Goal: Navigation & Orientation: Find specific page/section

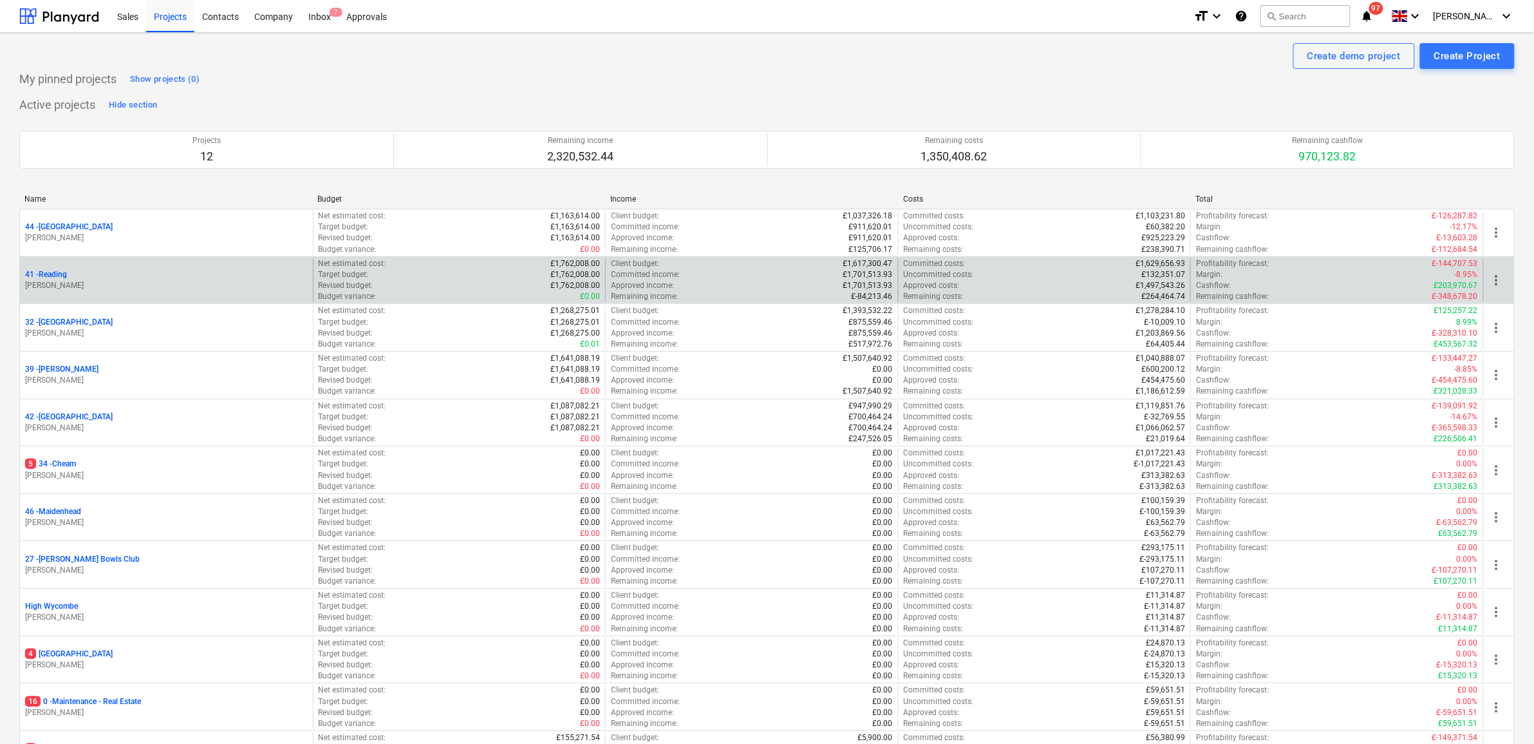
click at [50, 277] on p "41 - [GEOGRAPHIC_DATA]" at bounding box center [46, 274] width 42 height 11
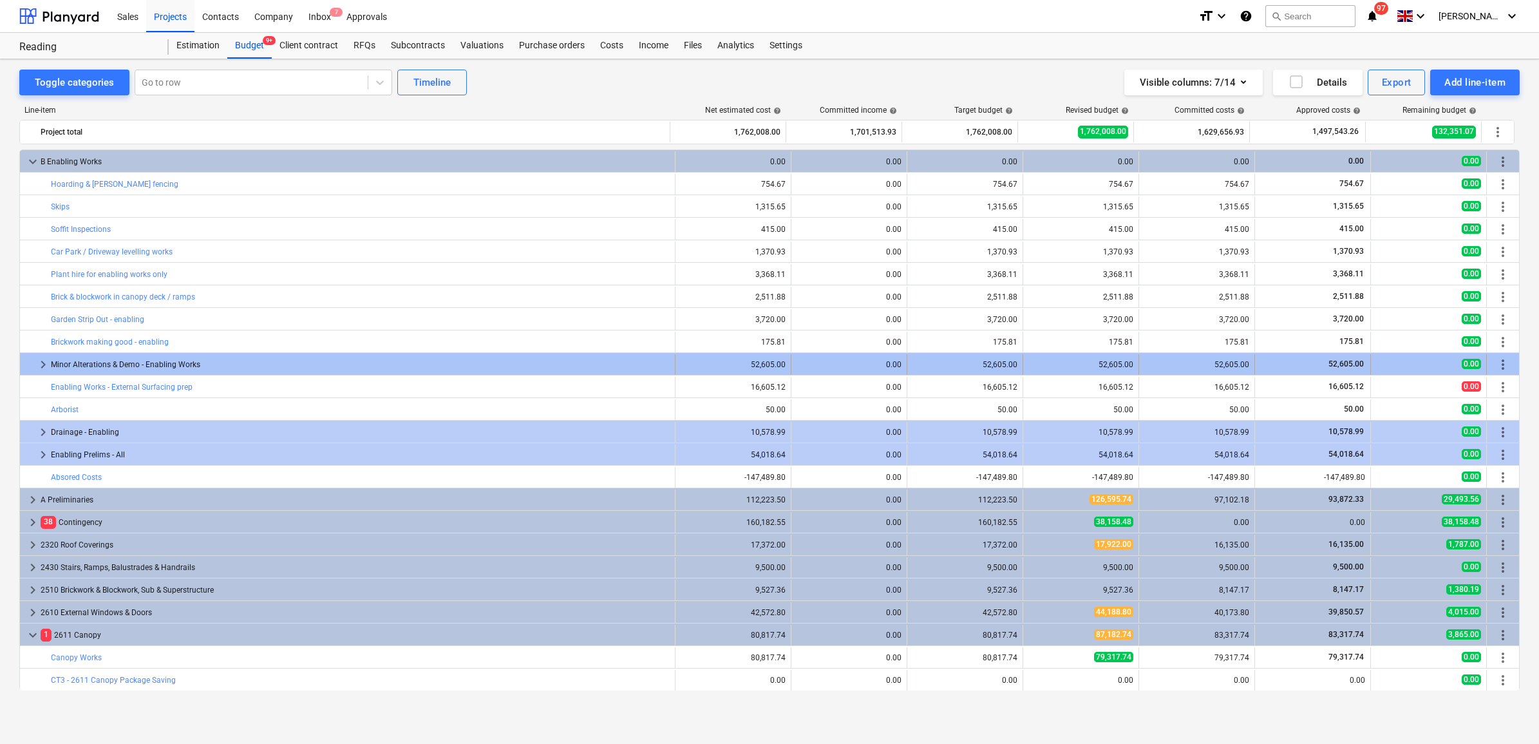
click at [126, 366] on div "Minor Alterations & Demo - Enabling Works" at bounding box center [360, 364] width 619 height 21
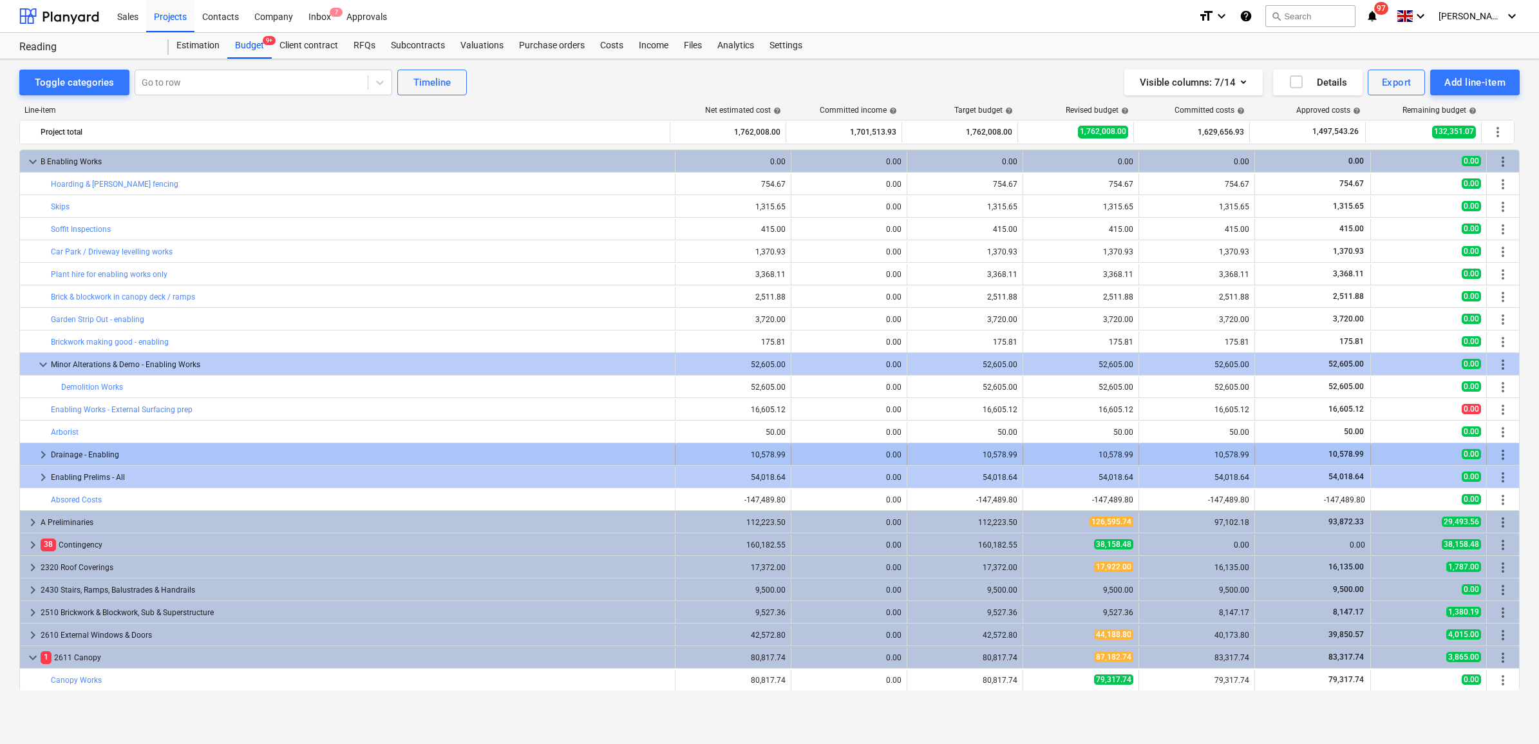
click at [105, 456] on div "Drainage - Enabling" at bounding box center [360, 454] width 619 height 21
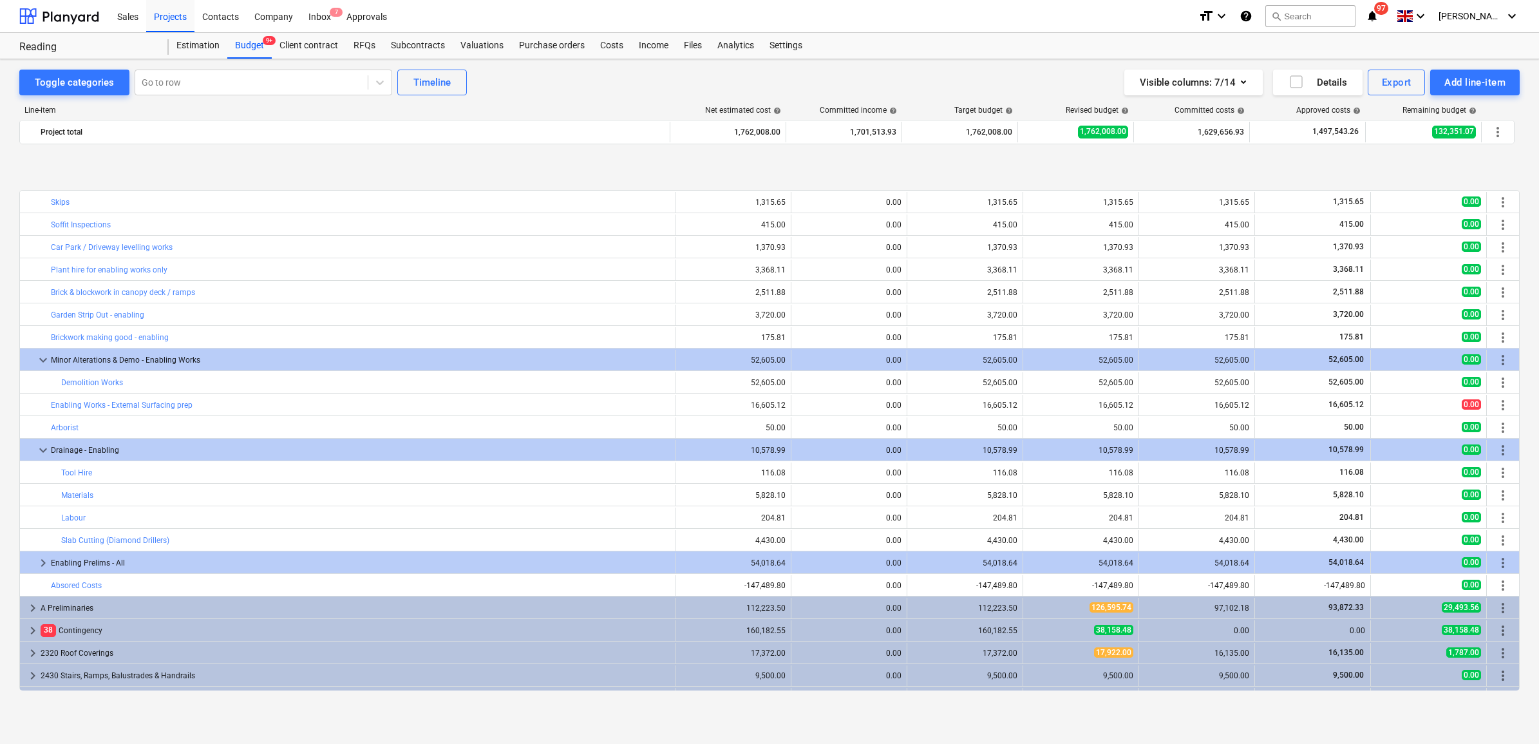
scroll to position [80, 0]
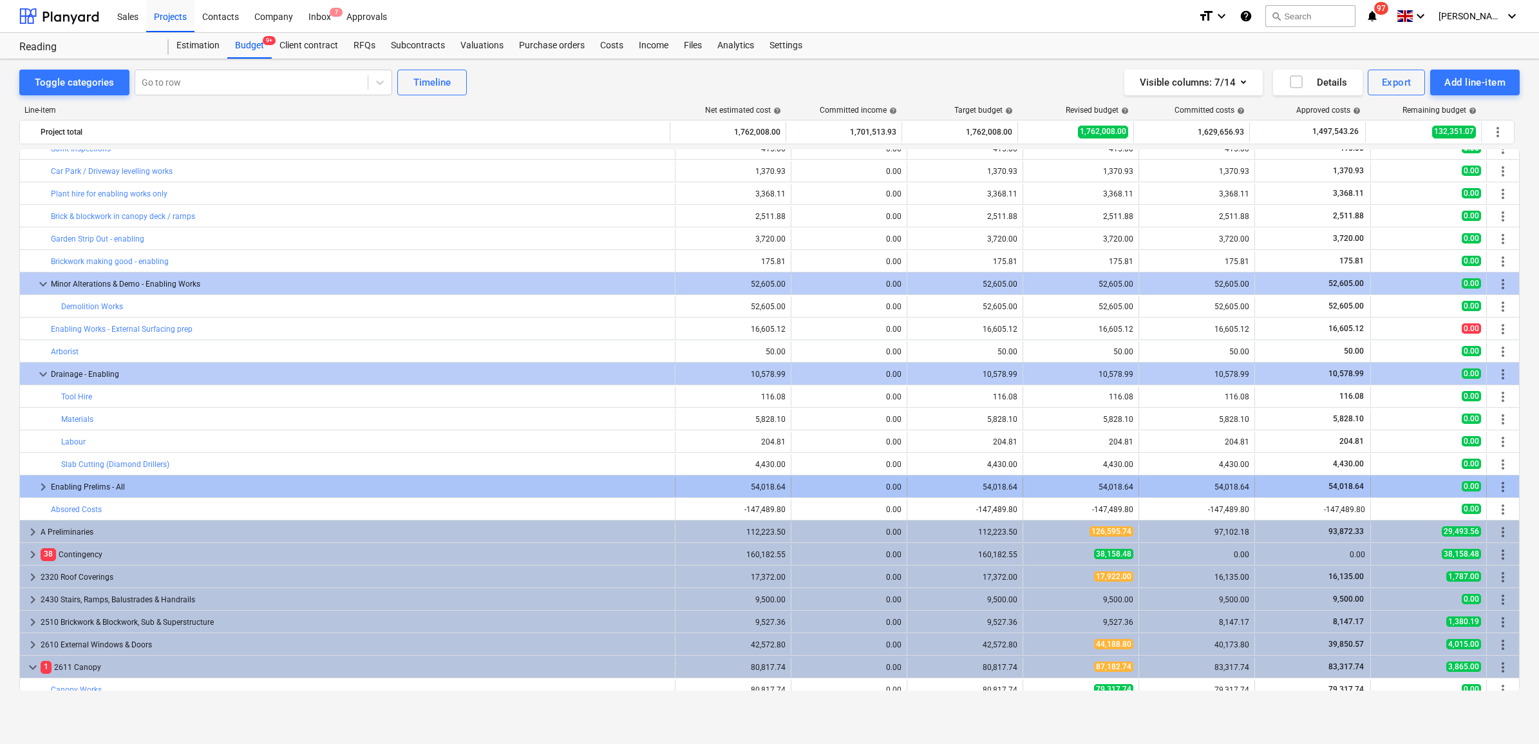
click at [126, 488] on div "Enabling Prelims - All" at bounding box center [360, 486] width 619 height 21
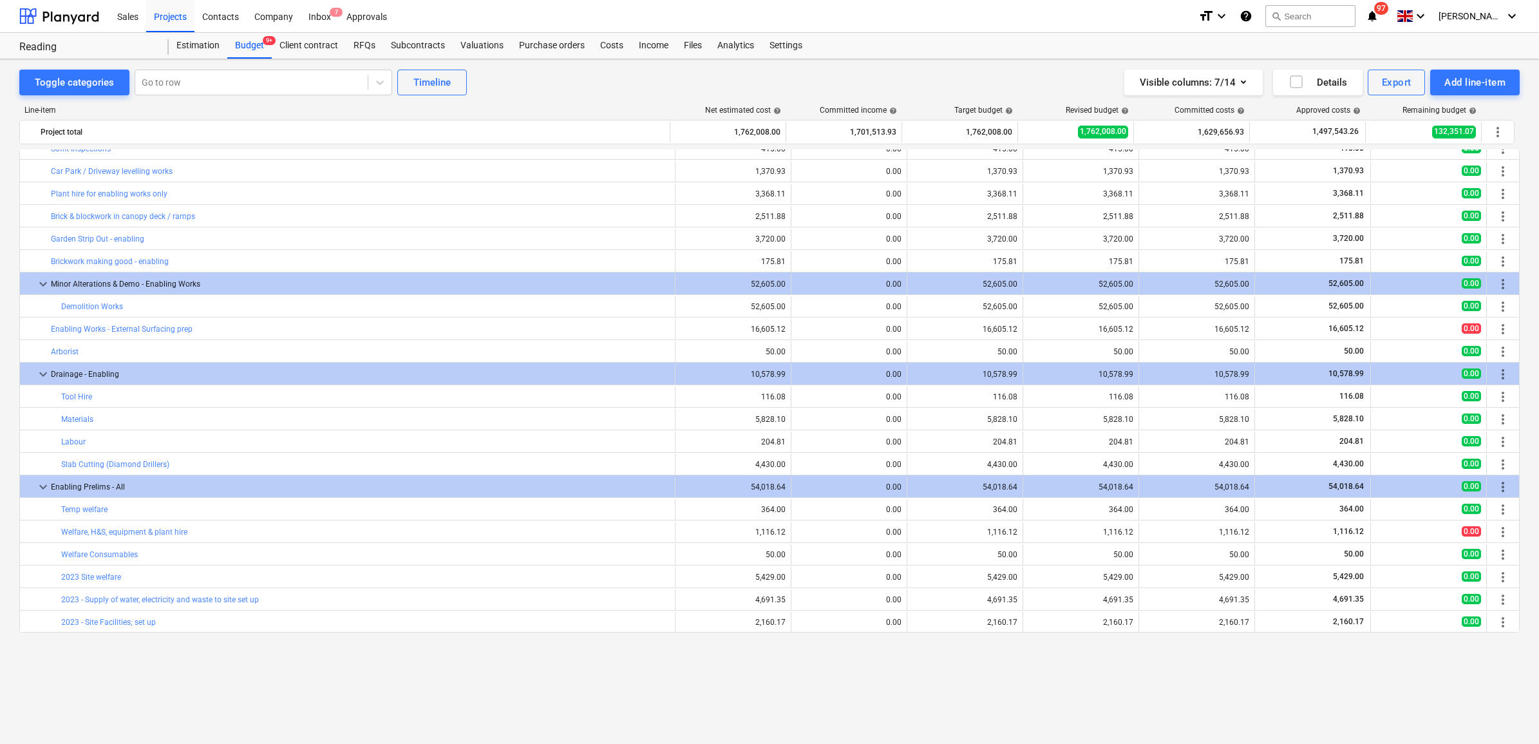
scroll to position [0, 0]
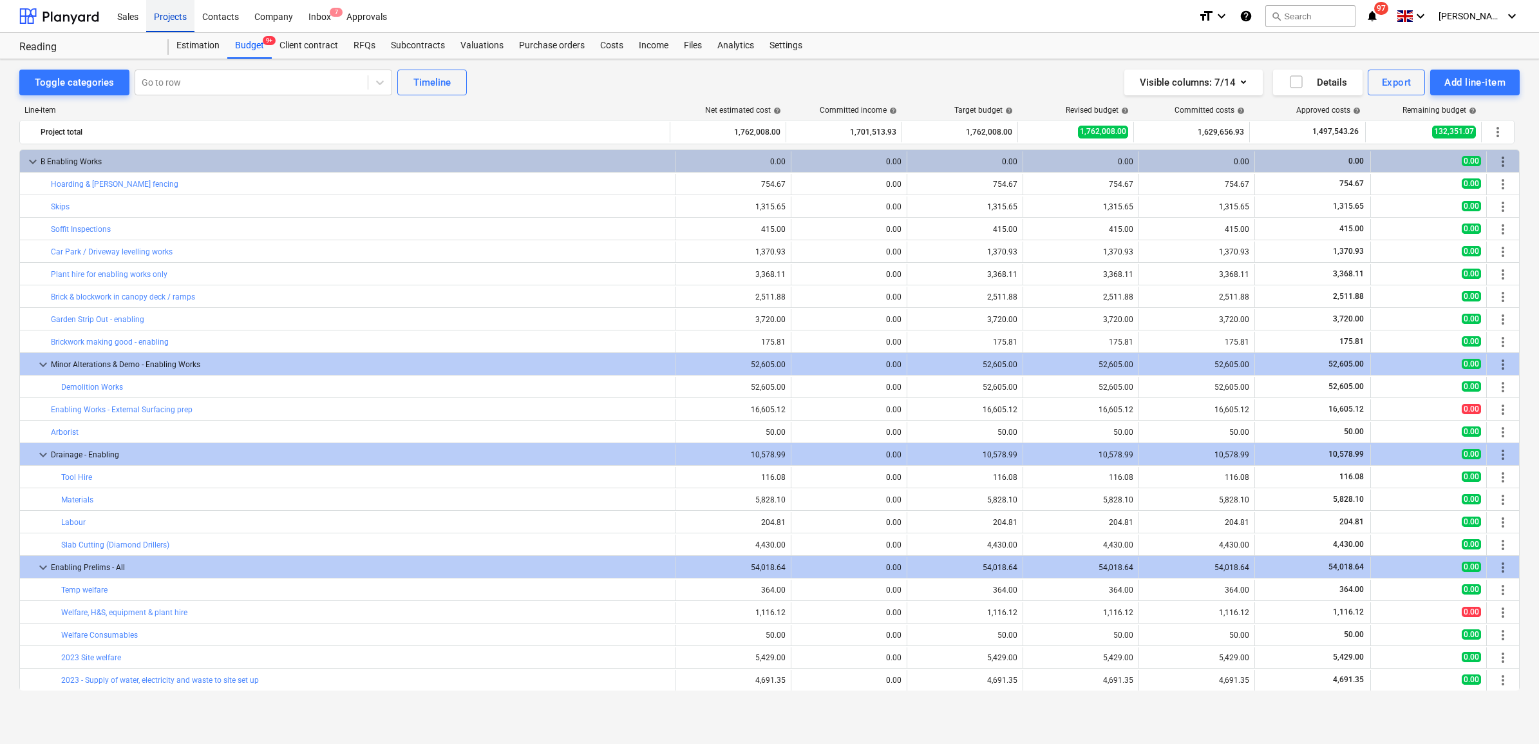
click at [179, 20] on div "Projects" at bounding box center [170, 15] width 48 height 33
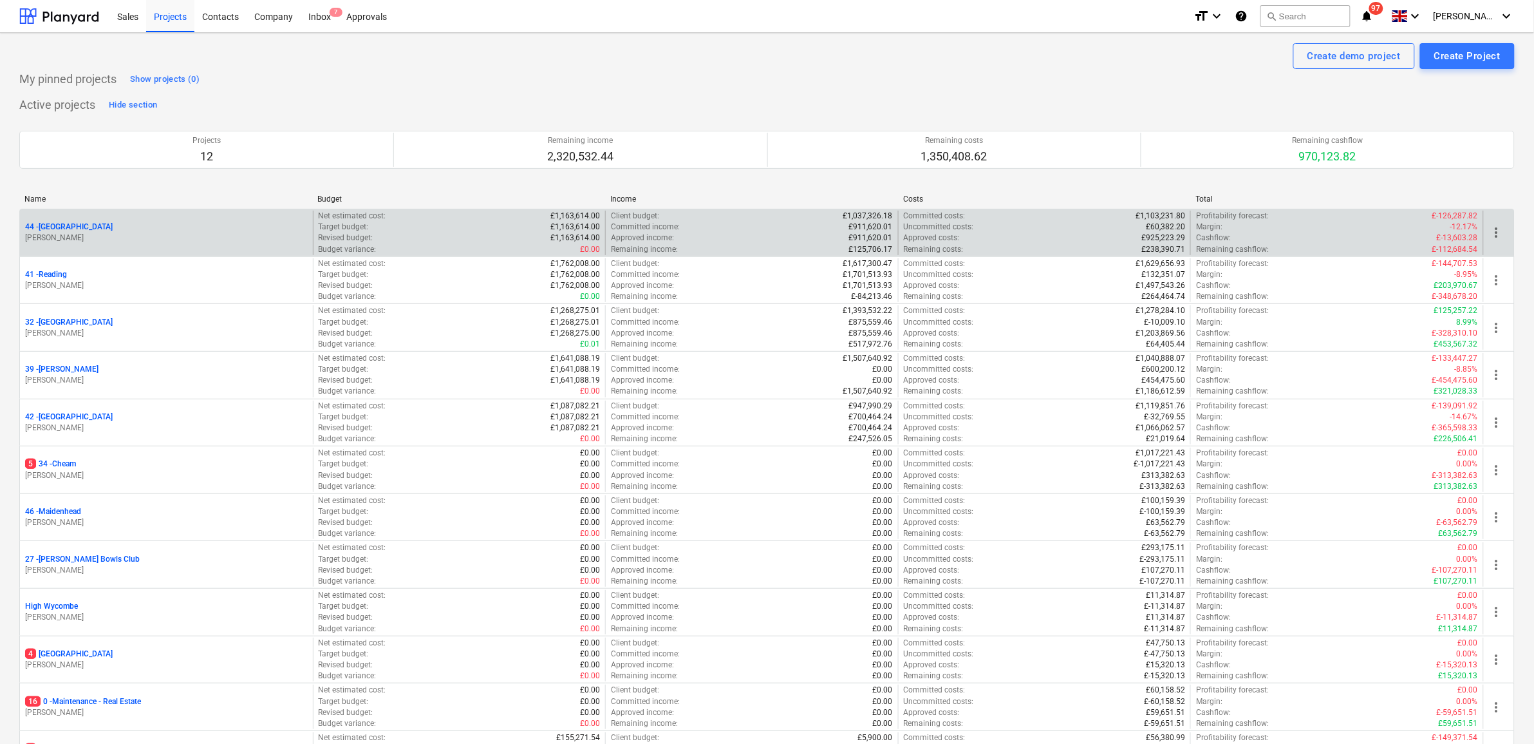
click at [71, 230] on p "44 - [GEOGRAPHIC_DATA]" at bounding box center [69, 226] width 88 height 11
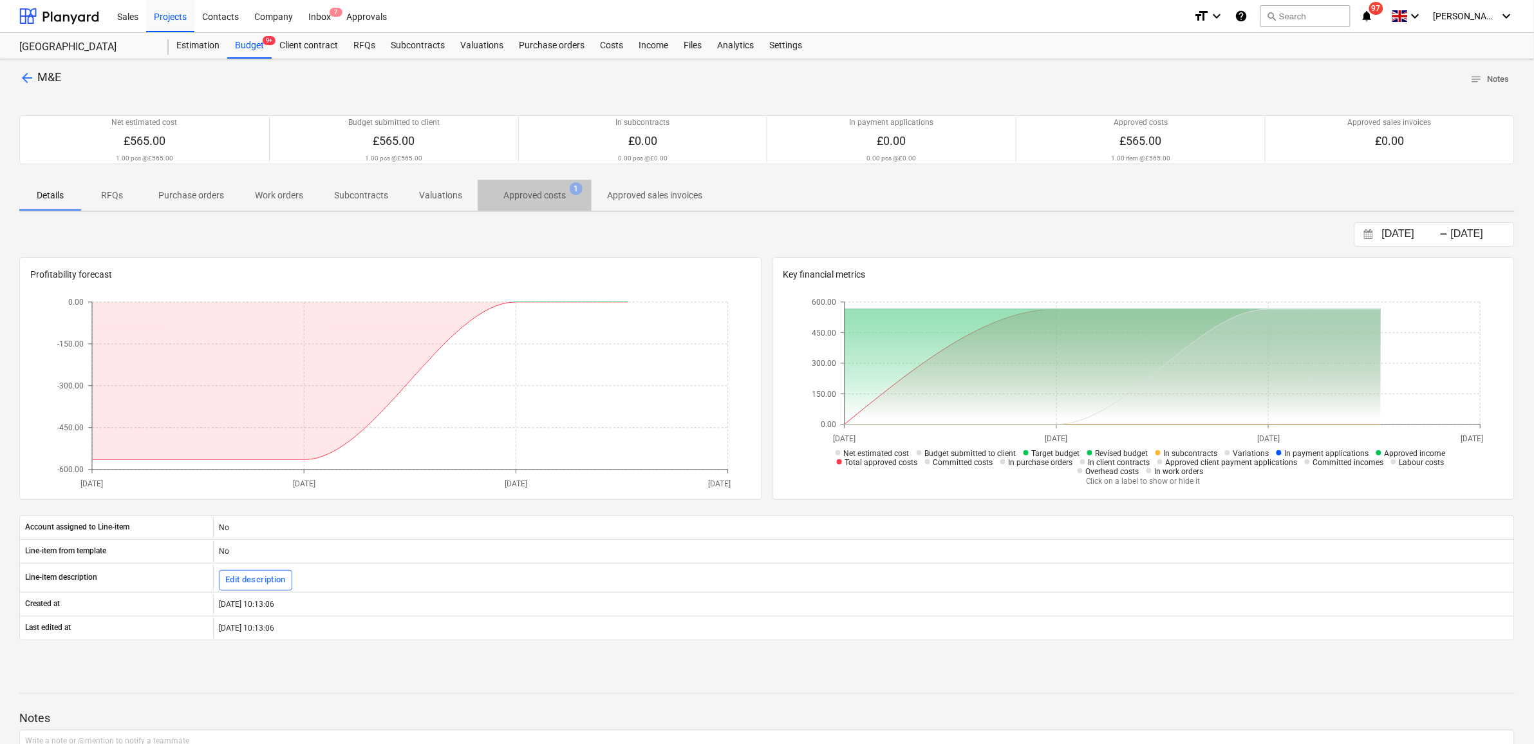
click at [539, 195] on p "Approved costs" at bounding box center [535, 196] width 62 height 14
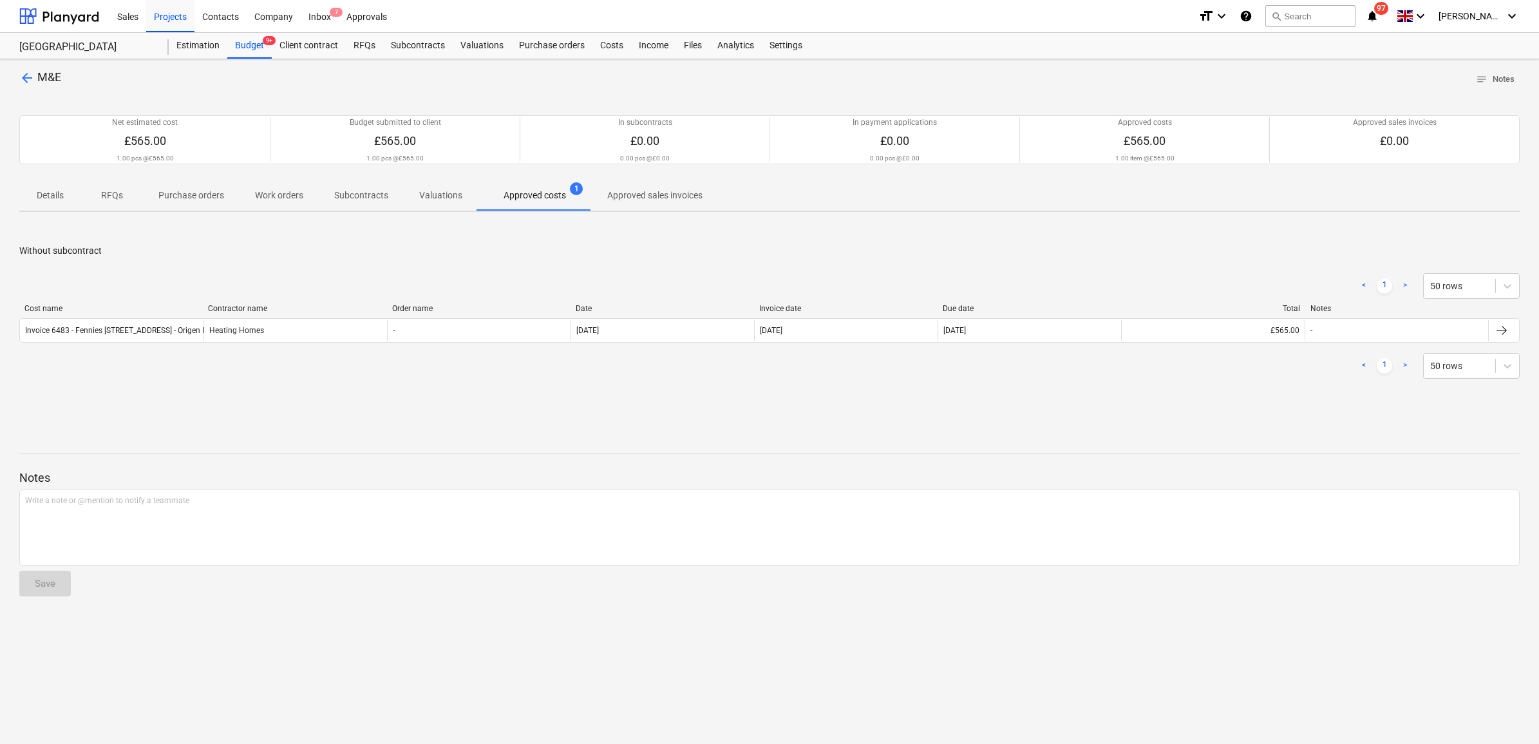
click at [19, 82] on span "arrow_back" at bounding box center [26, 77] width 15 height 15
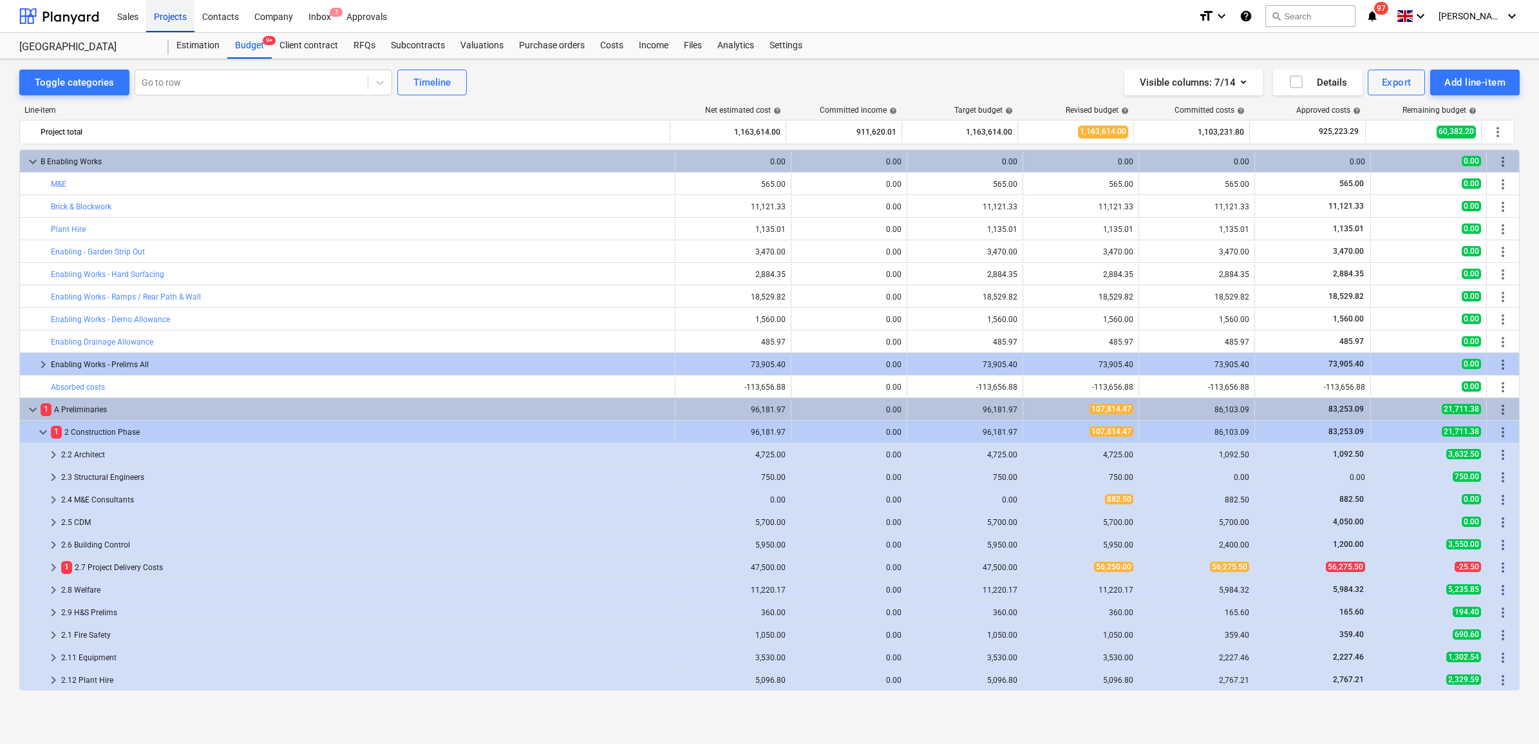
drag, startPoint x: 179, startPoint y: 17, endPoint x: 187, endPoint y: 26, distance: 11.4
click at [179, 17] on div "Projects" at bounding box center [170, 15] width 48 height 33
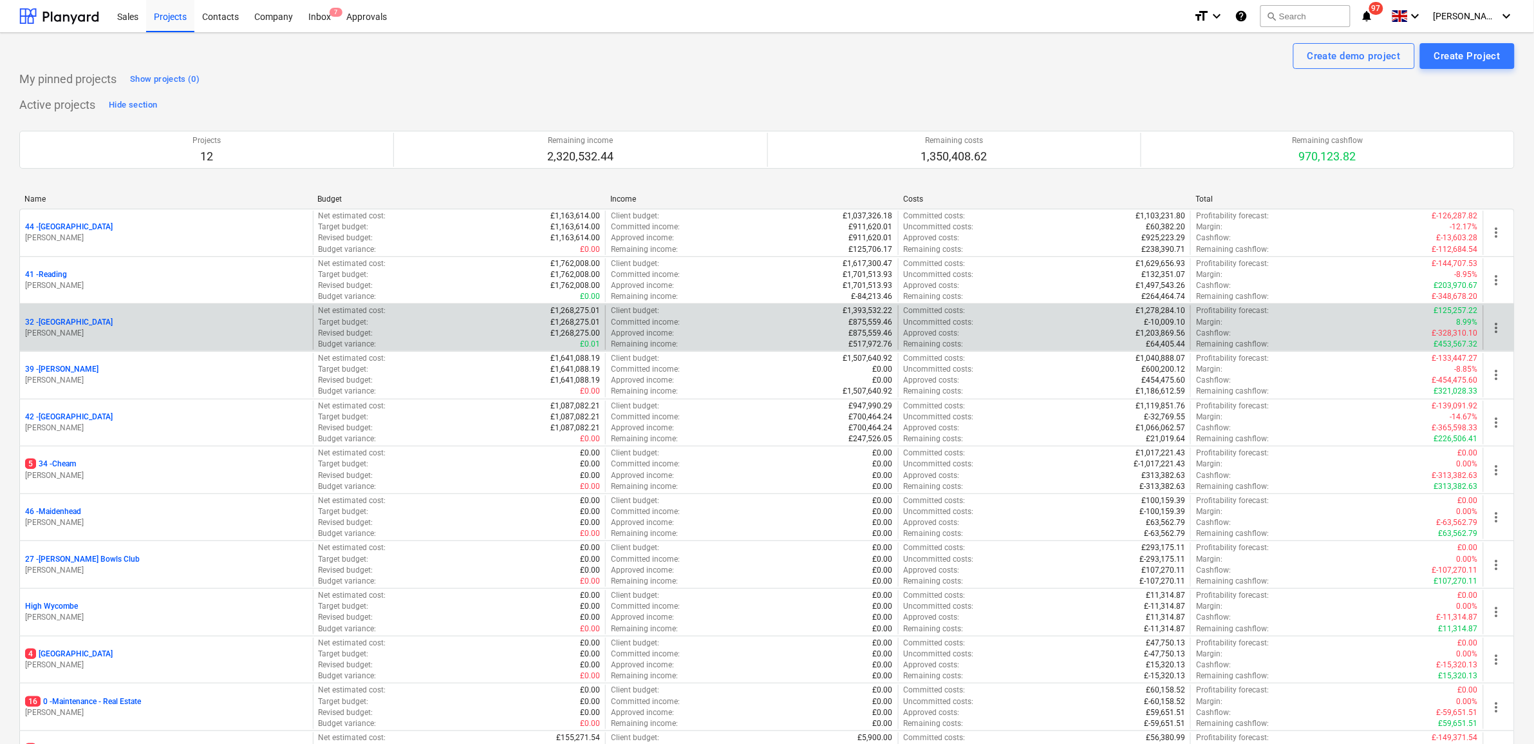
click at [75, 317] on p "32 - [GEOGRAPHIC_DATA]" at bounding box center [69, 322] width 88 height 11
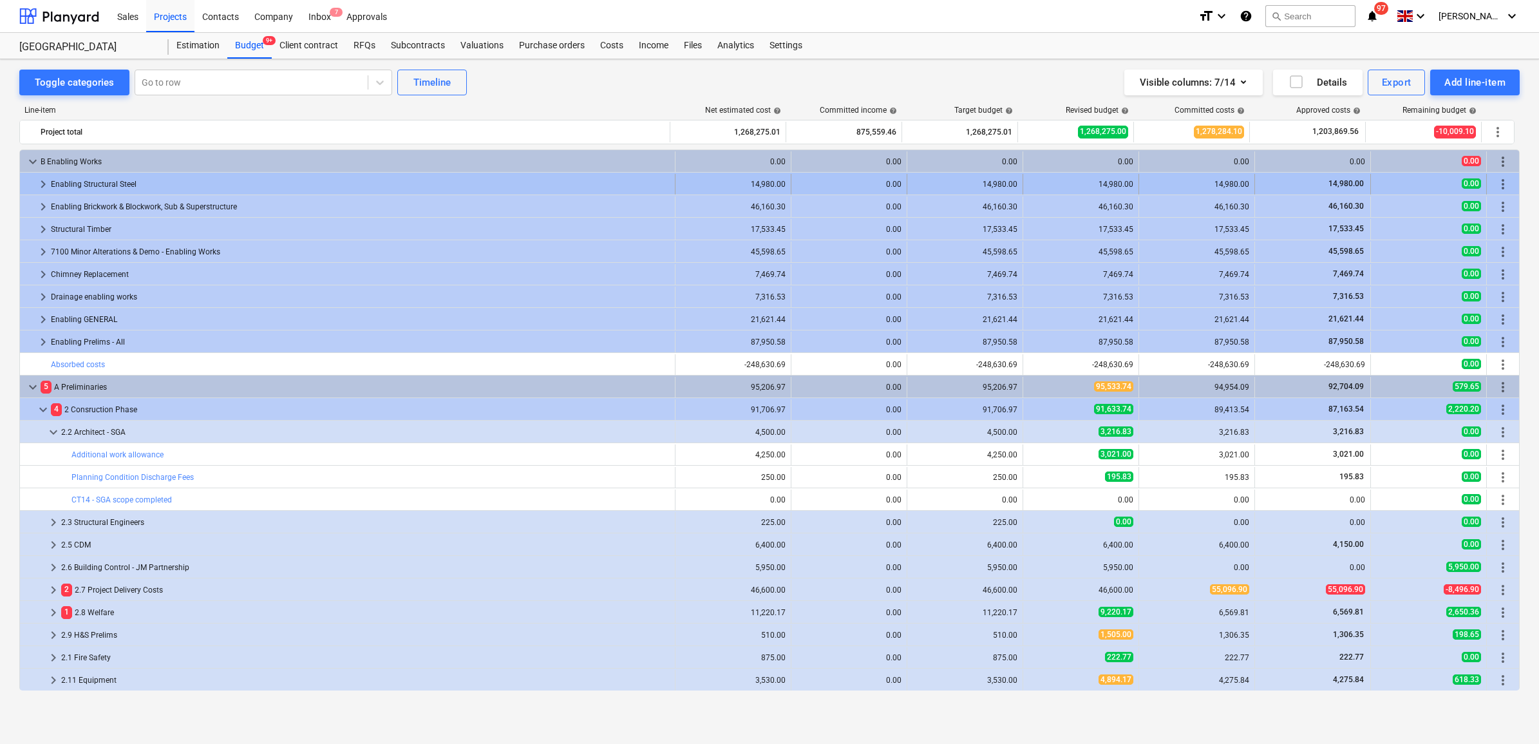
click at [45, 184] on span "keyboard_arrow_right" at bounding box center [42, 183] width 15 height 15
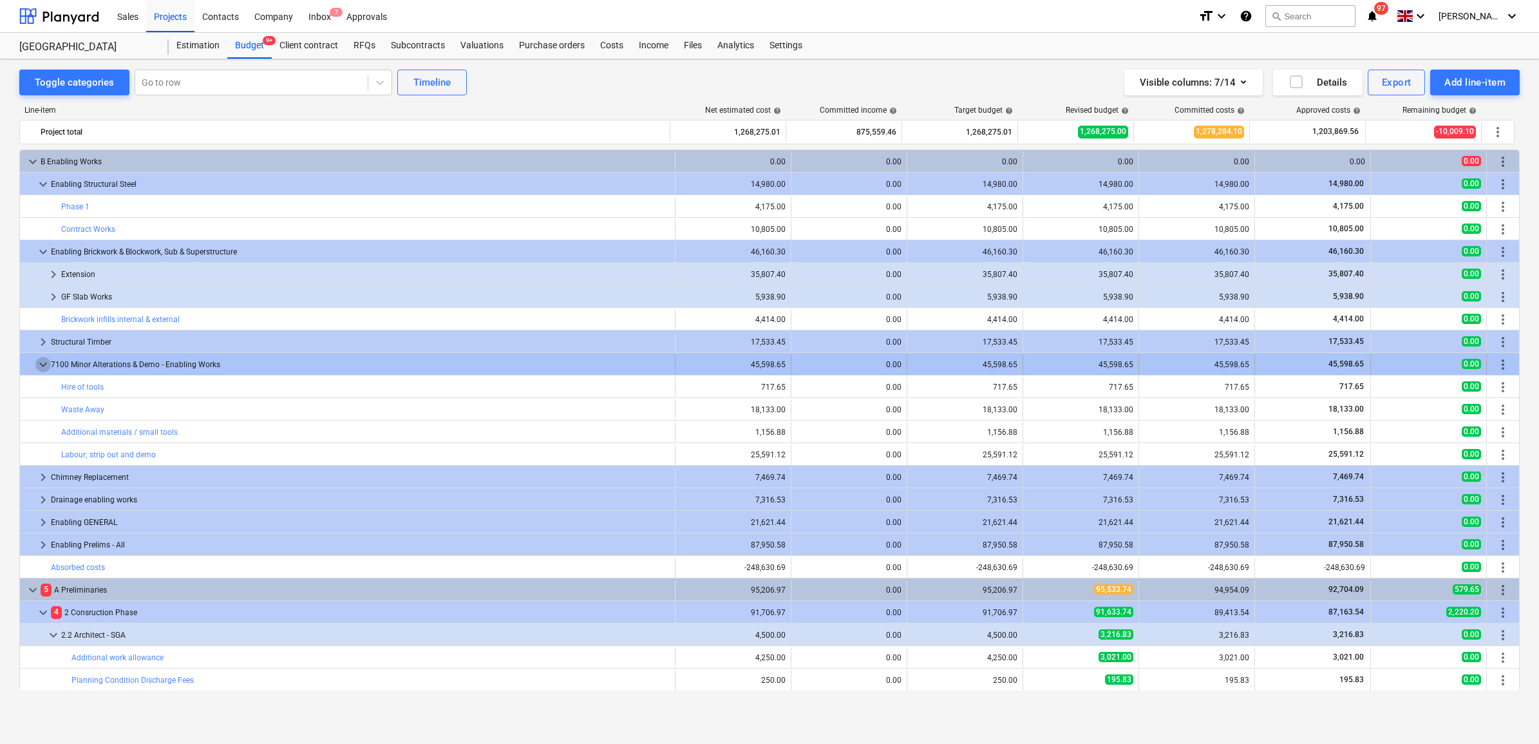
click at [42, 367] on span "keyboard_arrow_down" at bounding box center [42, 364] width 15 height 15
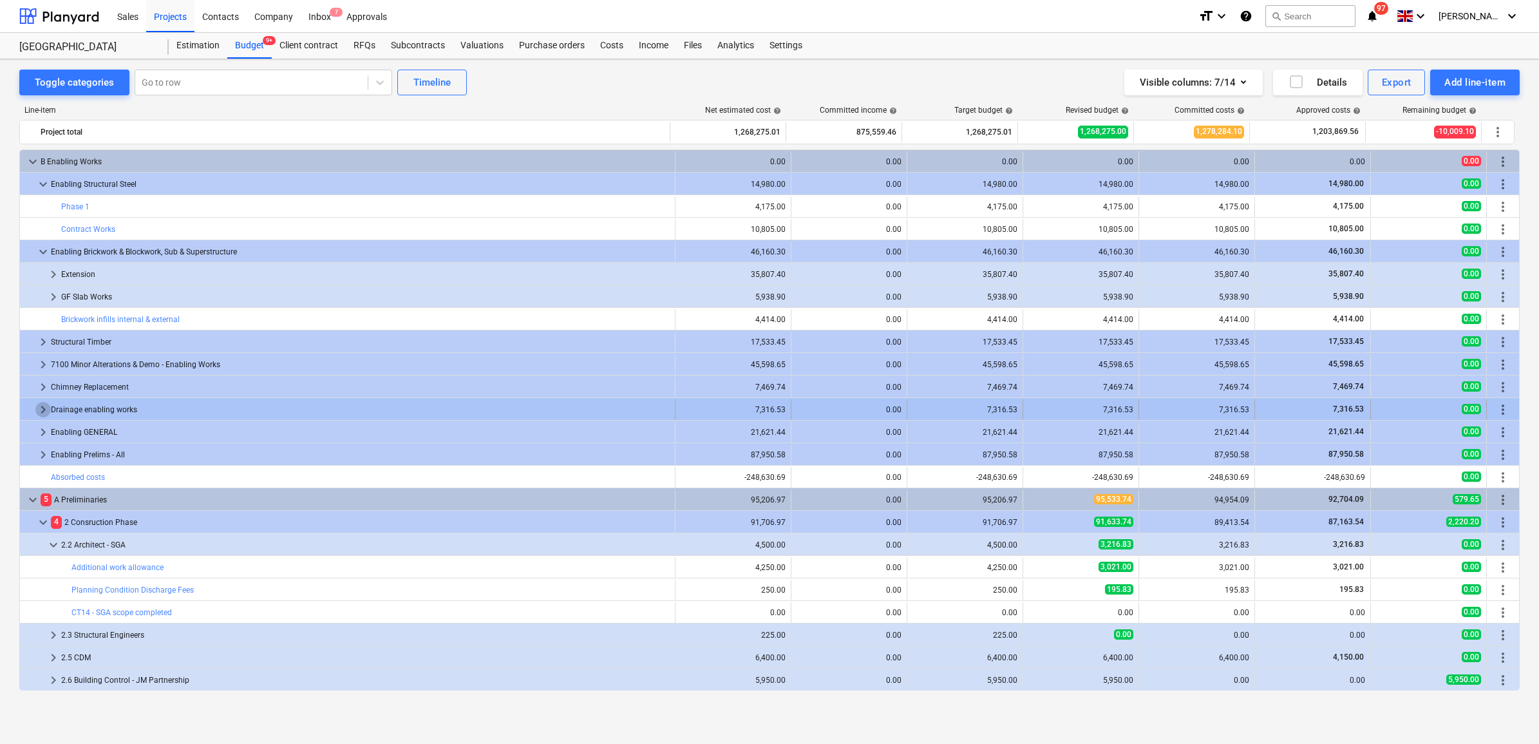
click at [39, 410] on span "keyboard_arrow_right" at bounding box center [42, 409] width 15 height 15
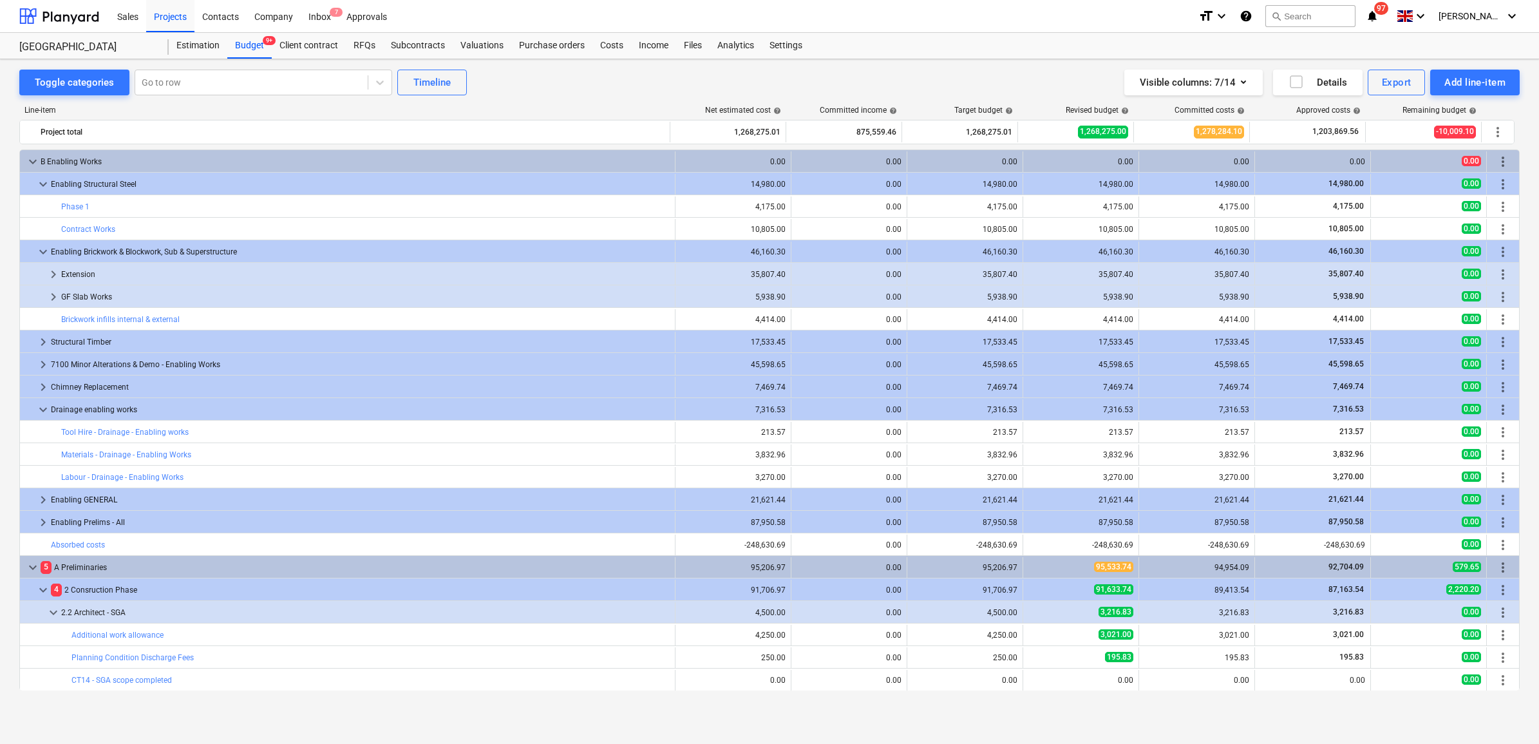
click at [39, 410] on span "keyboard_arrow_down" at bounding box center [42, 409] width 15 height 15
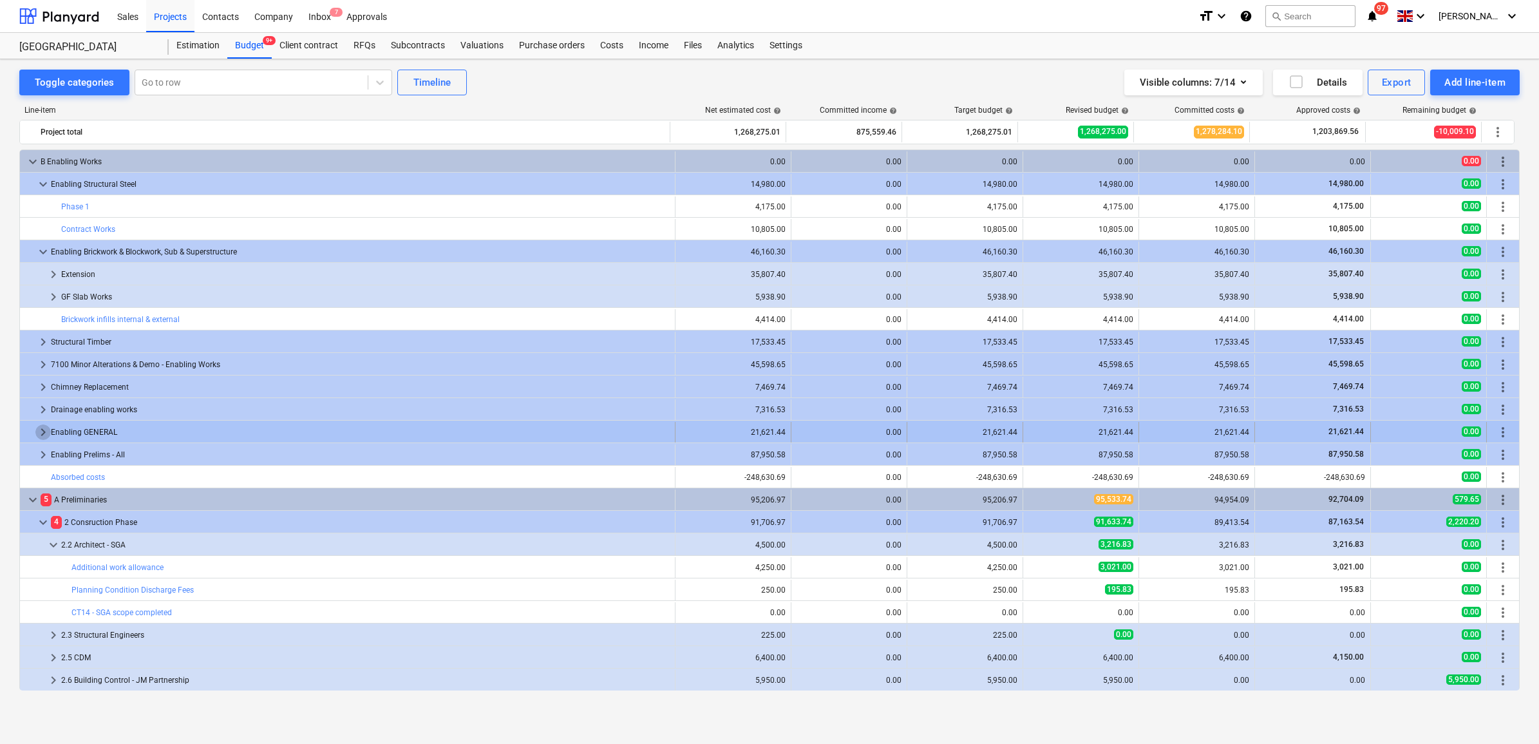
click at [44, 433] on span "keyboard_arrow_right" at bounding box center [42, 431] width 15 height 15
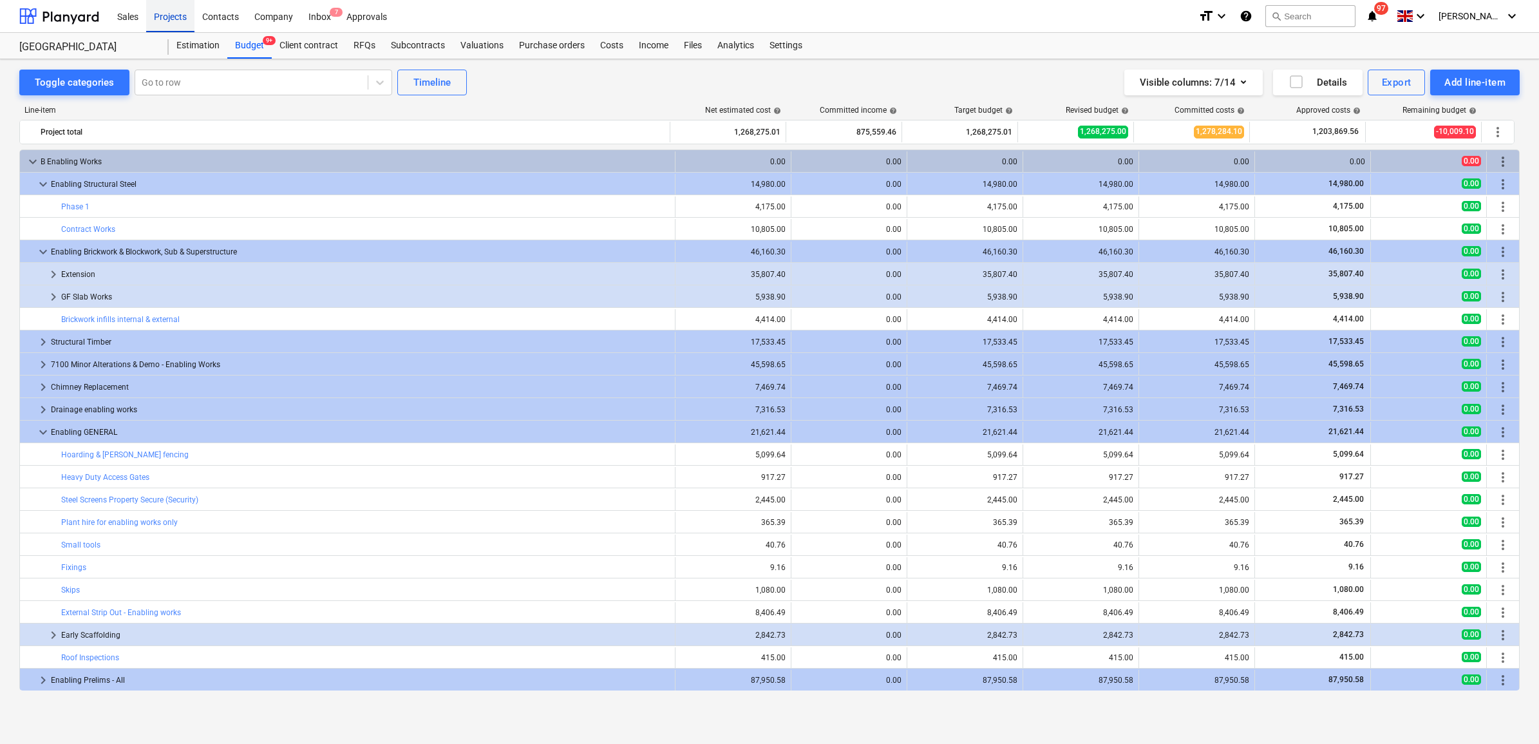
drag, startPoint x: 169, startPoint y: 19, endPoint x: 173, endPoint y: 26, distance: 8.1
click at [169, 19] on div "Projects" at bounding box center [170, 15] width 48 height 33
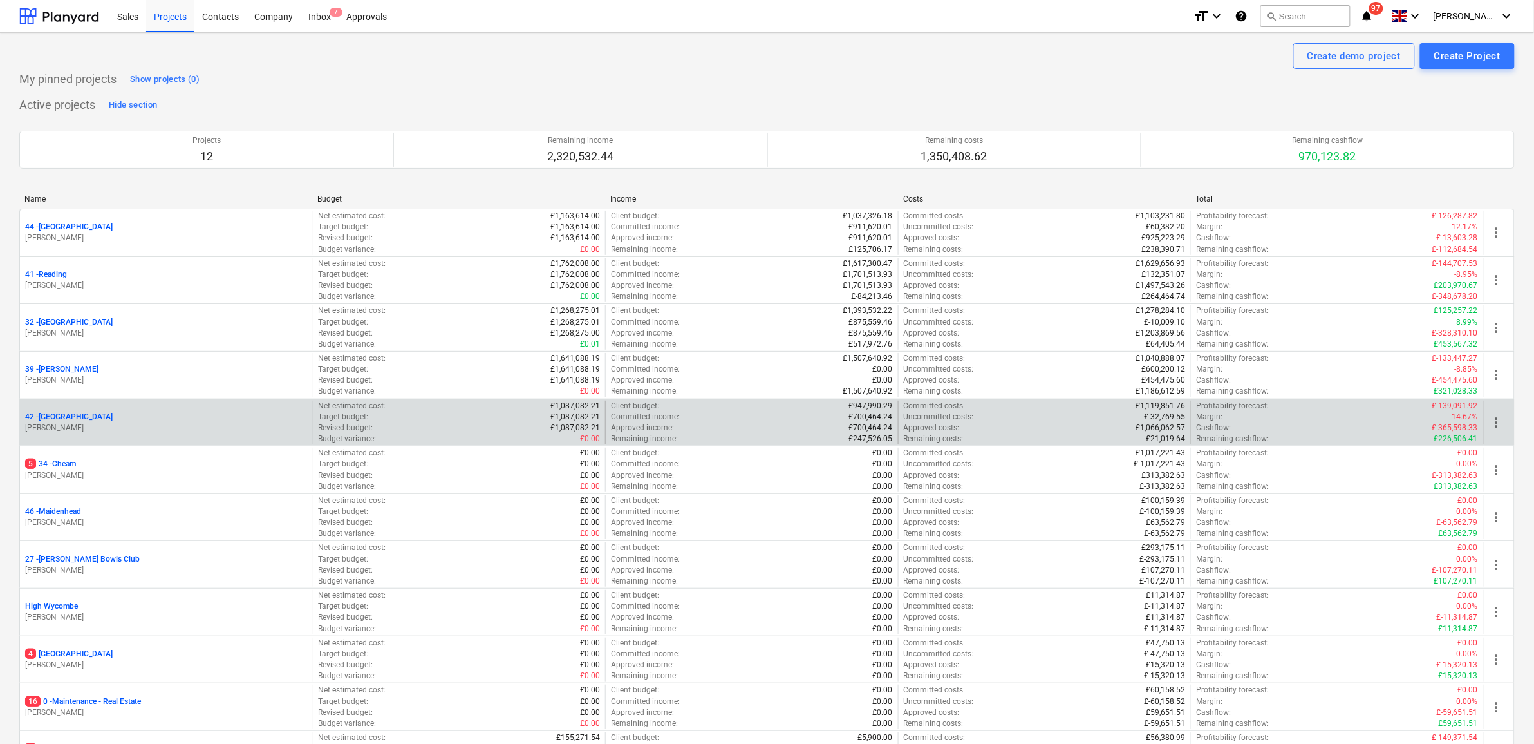
click at [87, 420] on p "42 - [GEOGRAPHIC_DATA]" at bounding box center [69, 416] width 88 height 11
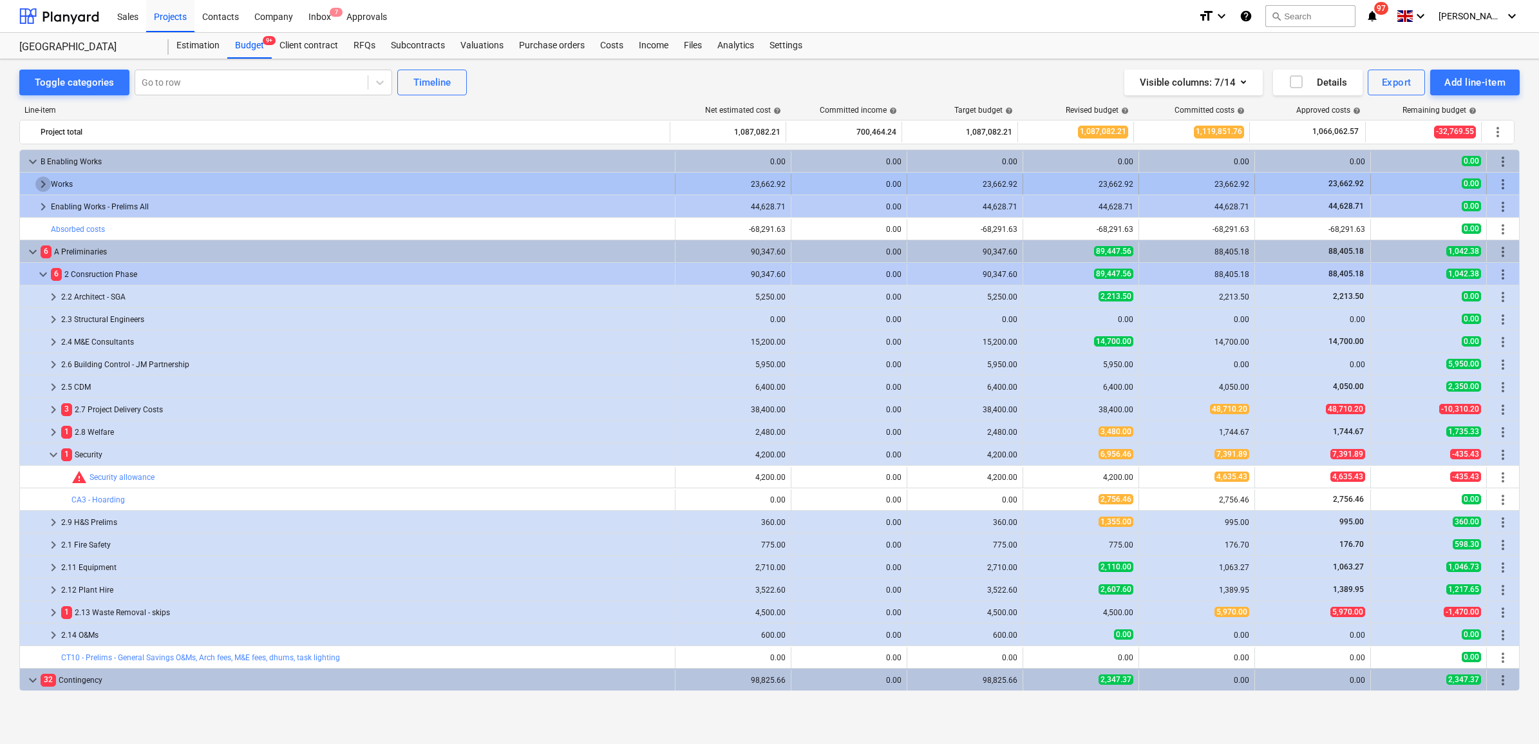
click at [39, 180] on span "keyboard_arrow_right" at bounding box center [42, 183] width 15 height 15
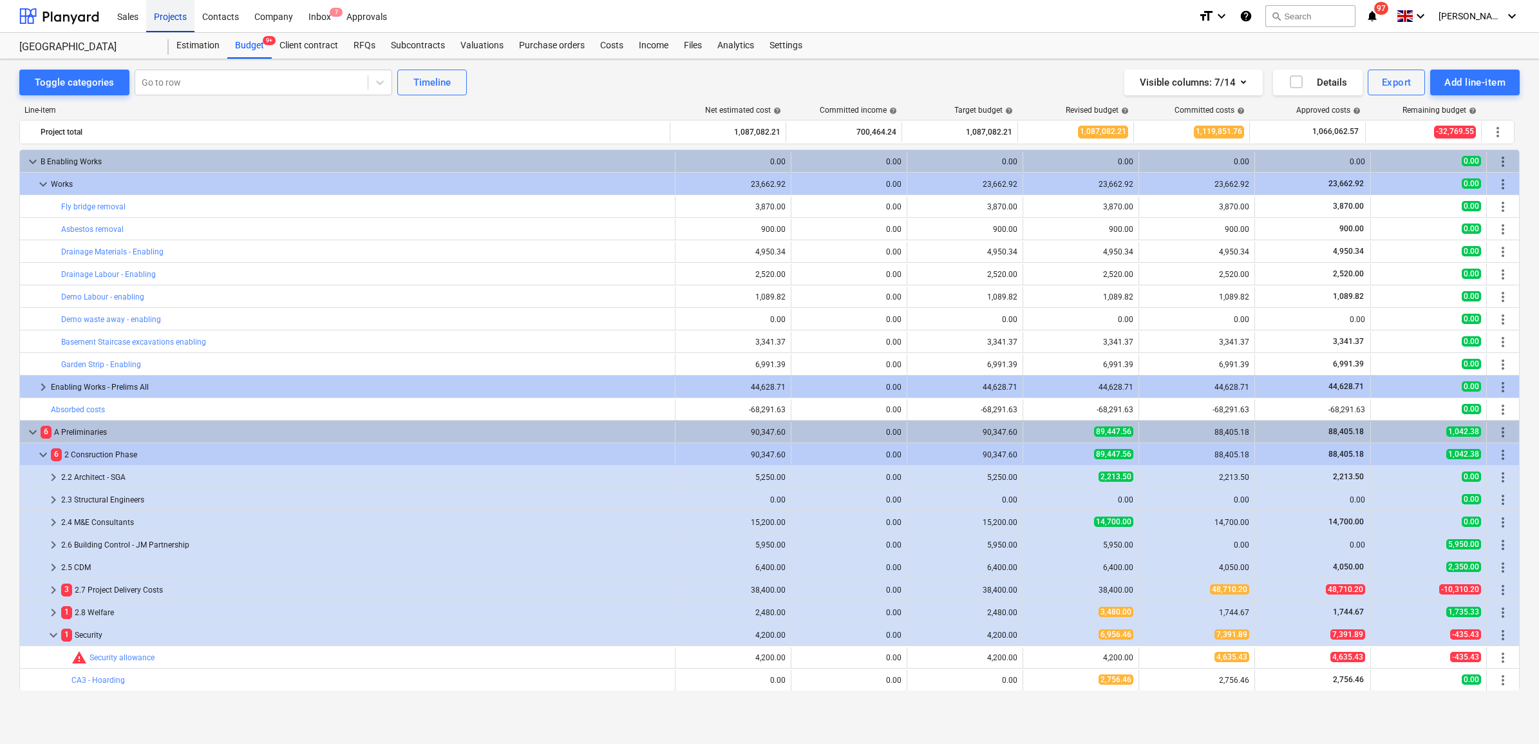
click at [163, 18] on div "Projects" at bounding box center [170, 15] width 48 height 33
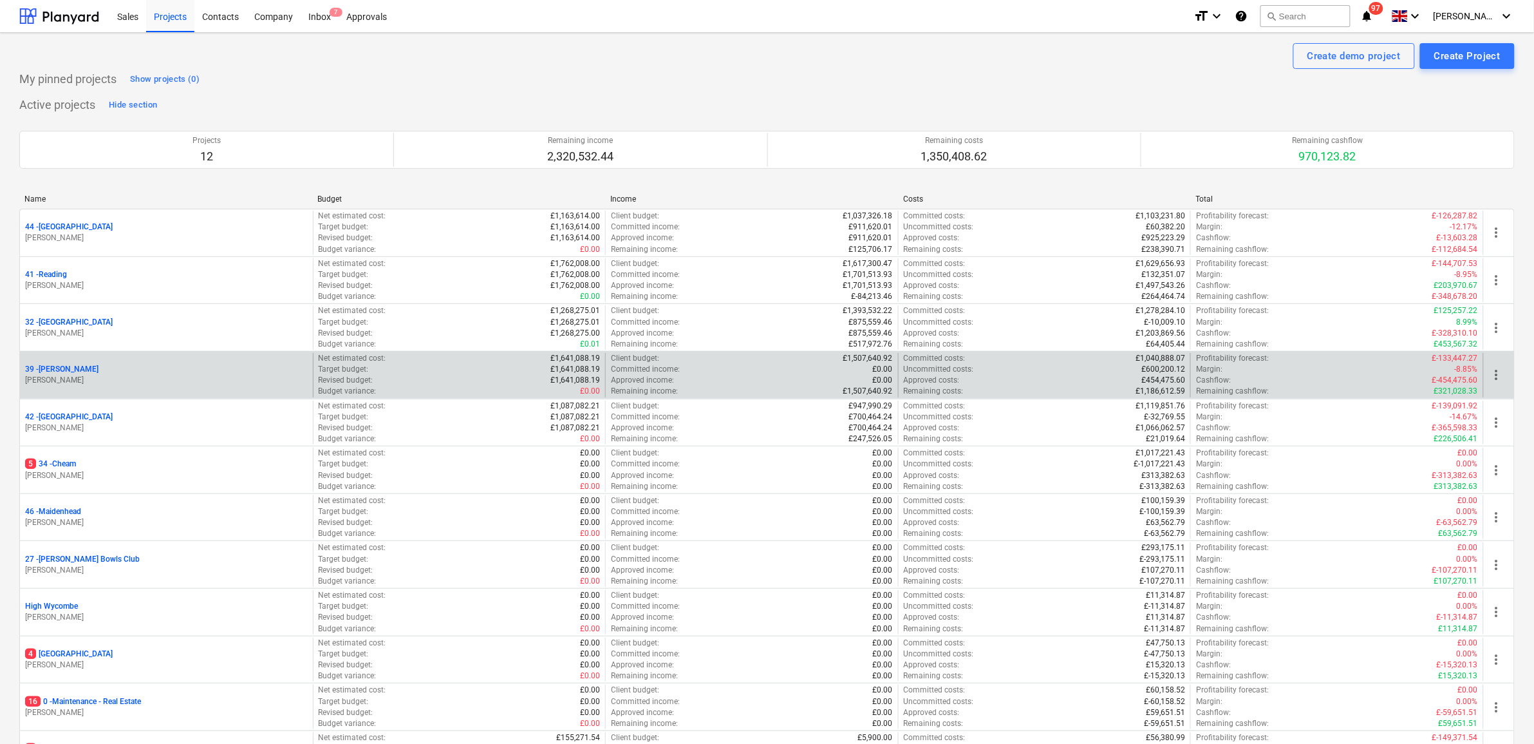
click at [58, 369] on p "39 - [GEOGRAPHIC_DATA]" at bounding box center [61, 369] width 73 height 11
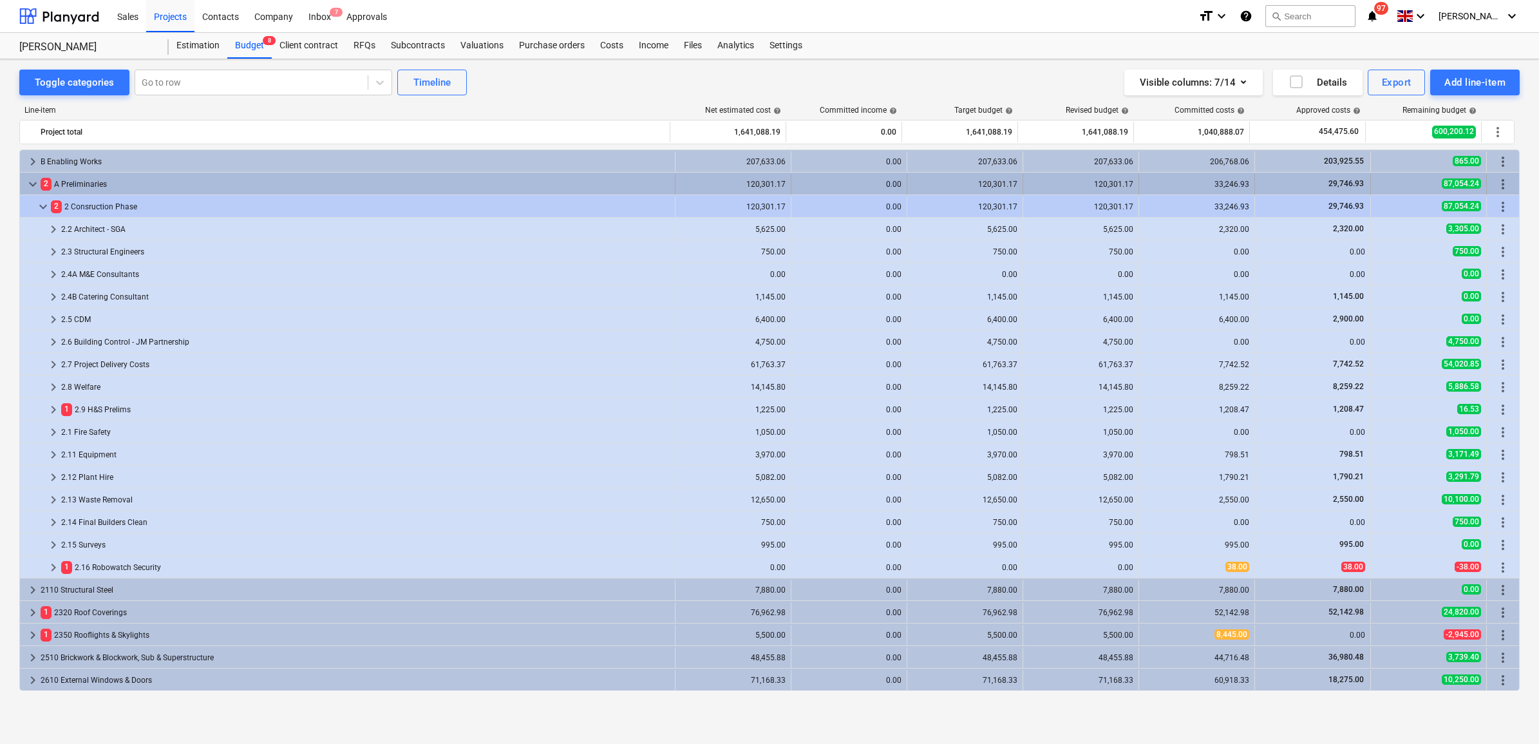
click at [36, 184] on span "keyboard_arrow_down" at bounding box center [32, 183] width 15 height 15
